Goal: Complete application form

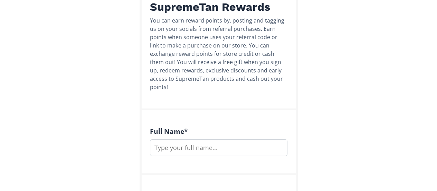
scroll to position [104, 0]
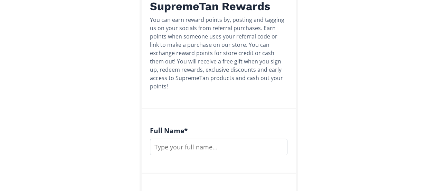
click at [193, 138] on input "text" at bounding box center [219, 146] width 138 height 17
type input "[PERSON_NAME]"
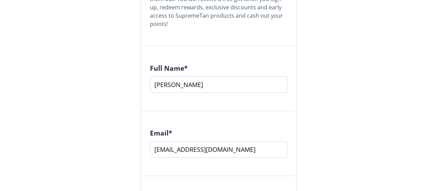
scroll to position [173, 0]
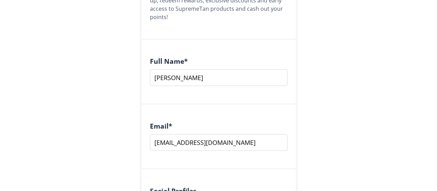
drag, startPoint x: 228, startPoint y: 134, endPoint x: 186, endPoint y: 138, distance: 41.7
click at [186, 138] on input "laurinblack@yahoo.com" at bounding box center [219, 142] width 138 height 17
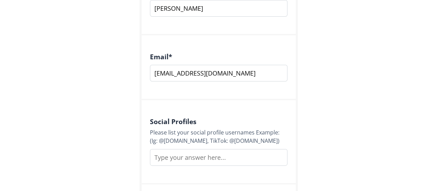
scroll to position [277, 0]
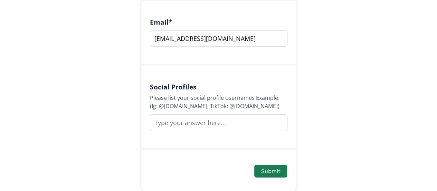
type input "[EMAIL_ADDRESS][DOMAIN_NAME]"
click at [226, 118] on input "text" at bounding box center [219, 122] width 138 height 17
click at [226, 118] on input "insta : @laurinblack" at bounding box center [219, 122] width 138 height 17
type input "insta : @laurinblack , tiktok : @laurin.black"
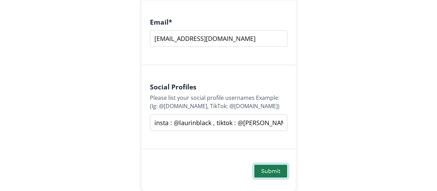
click at [282, 163] on button "Submit" at bounding box center [271, 170] width 35 height 15
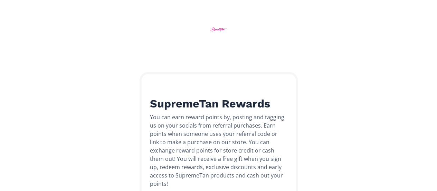
scroll to position [0, 0]
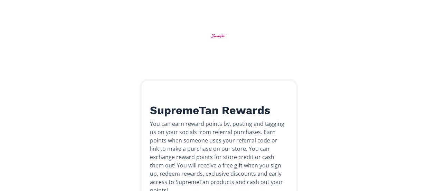
click at [219, 32] on img at bounding box center [219, 36] width 26 height 26
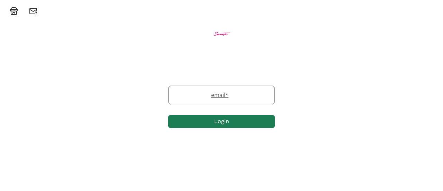
click at [233, 94] on label "email *" at bounding box center [217, 95] width 99 height 8
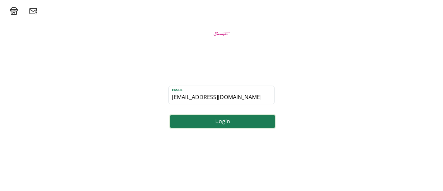
type input "[EMAIL_ADDRESS][DOMAIN_NAME]"
click at [236, 121] on button "Login" at bounding box center [222, 121] width 107 height 15
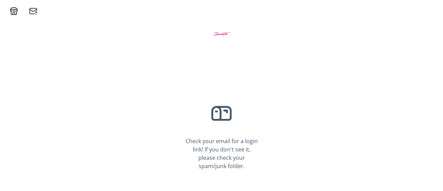
scroll to position [12, 0]
